Goal: Information Seeking & Learning: Find specific fact

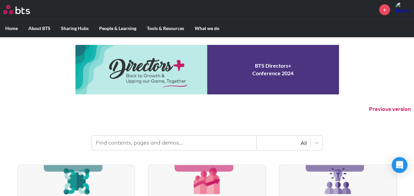
click at [105, 140] on input "text" at bounding box center [174, 142] width 165 height 14
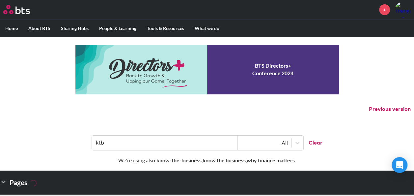
drag, startPoint x: 155, startPoint y: 138, endPoint x: 58, endPoint y: 144, distance: 96.7
click at [58, 144] on header "ktb All Clear" at bounding box center [207, 139] width 414 height 34
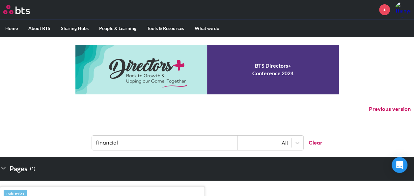
click at [135, 142] on input "financial" at bounding box center [165, 142] width 146 height 14
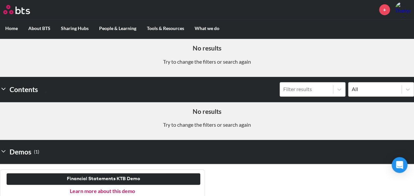
scroll to position [148, 0]
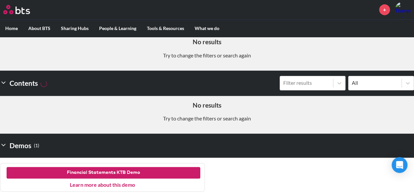
type input "financial statements"
click at [80, 172] on button "Financial Statements KTB Demo" at bounding box center [104, 173] width 194 height 12
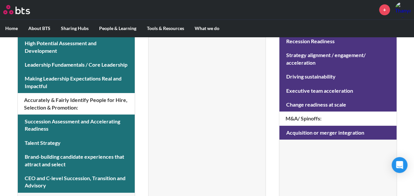
scroll to position [368, 0]
